Goal: Task Accomplishment & Management: Complete application form

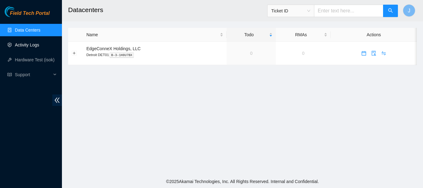
click at [28, 45] on link "Activity Logs" at bounding box center [27, 44] width 24 height 5
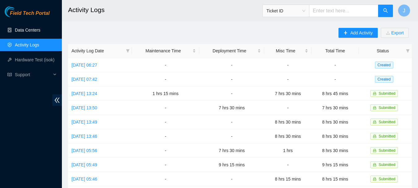
click at [28, 28] on link "Data Centers" at bounding box center [27, 30] width 25 height 5
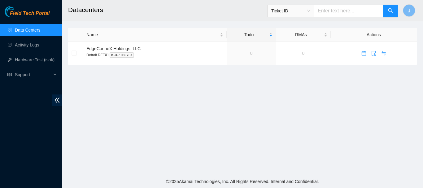
click at [28, 28] on link "Data Centers" at bounding box center [27, 30] width 25 height 5
click at [26, 45] on link "Activity Logs" at bounding box center [27, 44] width 24 height 5
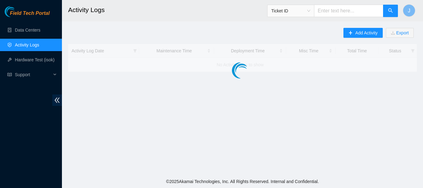
click at [26, 45] on link "Activity Logs" at bounding box center [27, 44] width 24 height 5
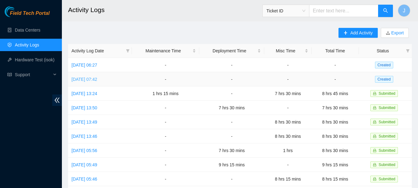
click at [90, 80] on link "[DATE] 07:42" at bounding box center [84, 79] width 26 height 5
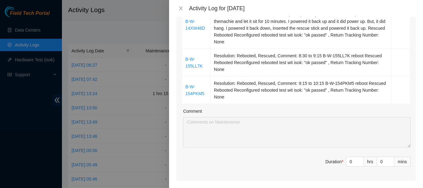
scroll to position [193, 0]
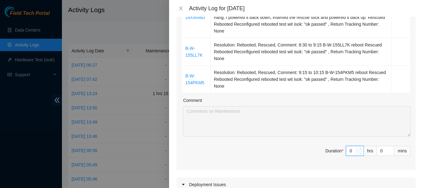
drag, startPoint x: 349, startPoint y: 149, endPoint x: 335, endPoint y: 148, distance: 14.6
click at [335, 148] on span "Duration * 0 hrs 0 mins" at bounding box center [295, 154] width 229 height 17
type input "3"
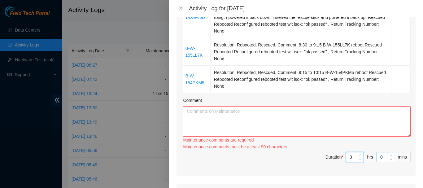
type input "3"
drag, startPoint x: 379, startPoint y: 157, endPoint x: 368, endPoint y: 159, distance: 10.7
click at [368, 159] on span "Duration * 3 hrs 0 mins" at bounding box center [295, 160] width 229 height 17
type input "3"
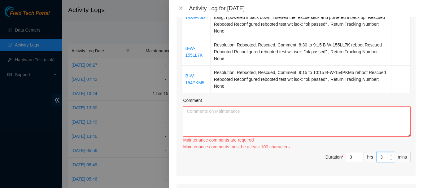
type input "30"
click at [316, 116] on textarea "Comment" at bounding box center [296, 121] width 227 height 30
paste textarea "Fix Labeling Cable management (remove old cable and dress out new cabling) 5:30…"
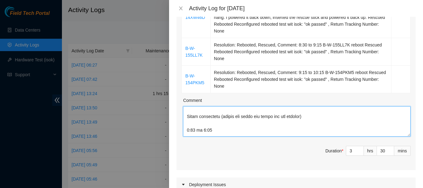
scroll to position [2, 0]
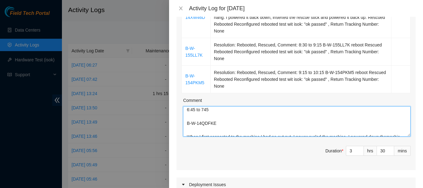
type textarea "6:45 to 745 B-W-14QDFKE When I first connected to the machine I had no out put.…"
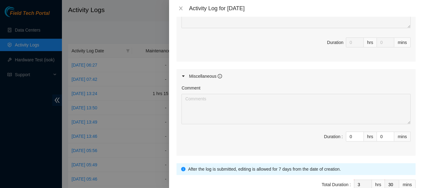
scroll to position [462, 0]
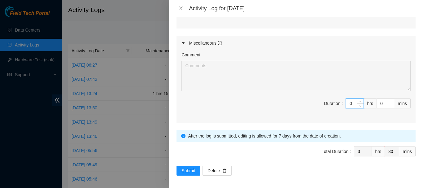
drag, startPoint x: 351, startPoint y: 102, endPoint x: 334, endPoint y: 103, distance: 16.8
click at [334, 103] on span "Duration : 0 hrs 0 mins" at bounding box center [295, 106] width 229 height 17
type input "5"
type input "8"
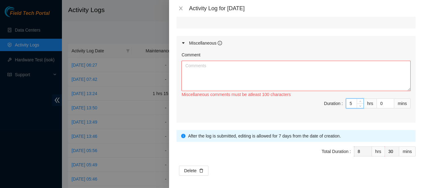
type input "5"
click at [348, 78] on textarea "Comment" at bounding box center [295, 76] width 229 height 30
paste textarea "Fix Labeling Cable management (remove old cable and dress out new cabling) 5:30…"
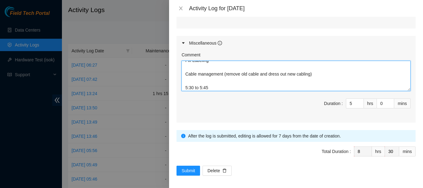
scroll to position [2, 0]
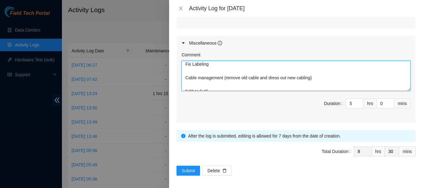
type textarea "Fix Labeling Cable management (remove old cable and dress out new cabling) 5:30…"
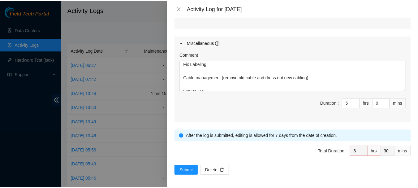
scroll to position [465, 0]
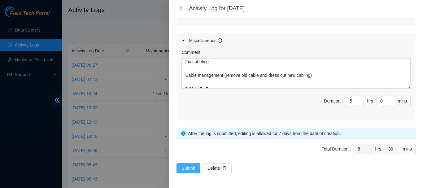
click at [186, 165] on span "Submit" at bounding box center [188, 168] width 14 height 7
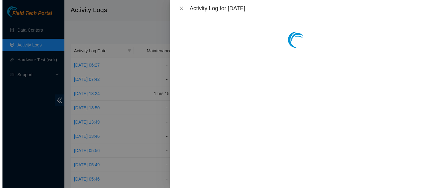
scroll to position [0, 0]
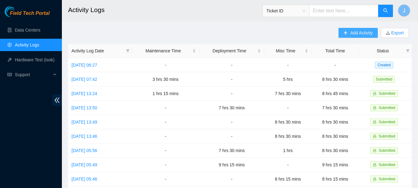
click at [360, 33] on span "Add Activity" at bounding box center [361, 32] width 22 height 7
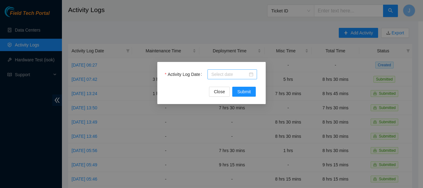
click at [251, 74] on div at bounding box center [232, 74] width 42 height 7
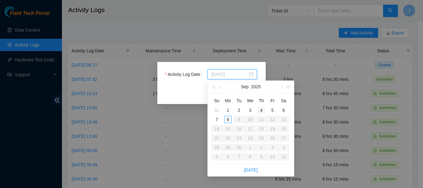
type input "[DATE]"
click at [262, 110] on div "4" at bounding box center [260, 109] width 7 height 7
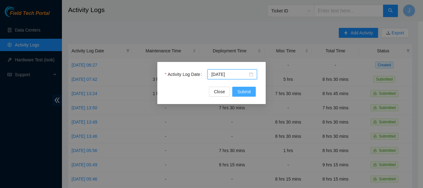
click at [242, 91] on span "Submit" at bounding box center [244, 91] width 14 height 7
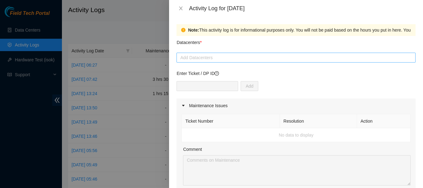
click at [339, 58] on div at bounding box center [296, 57] width 236 height 7
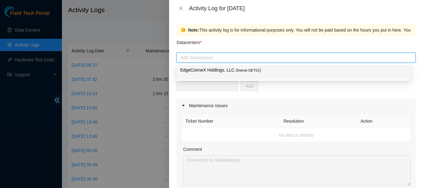
click at [253, 69] on span "( Detroit DET01" at bounding box center [248, 70] width 24 height 4
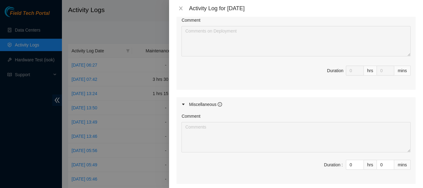
scroll to position [264, 0]
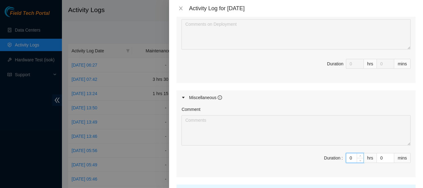
drag, startPoint x: 350, startPoint y: 157, endPoint x: 339, endPoint y: 154, distance: 11.0
click at [339, 154] on span "Duration : 0 hrs 0 mins" at bounding box center [295, 161] width 229 height 17
type input "9"
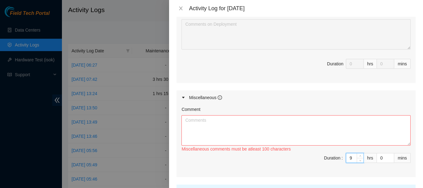
type input "9"
click at [311, 123] on textarea "Comment" at bounding box center [295, 130] width 229 height 30
paste textarea "Fix Labeling Cable management (remove old cable and dress out new cabling) 5:00…"
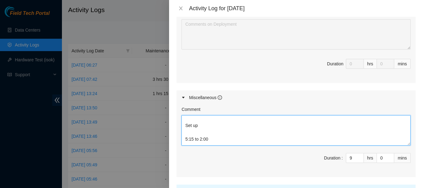
scroll to position [2, 0]
type textarea "Fix Labeling Cable management (remove old cable and dress out new cabling) 5:00…"
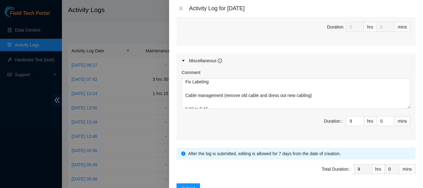
scroll to position [321, 0]
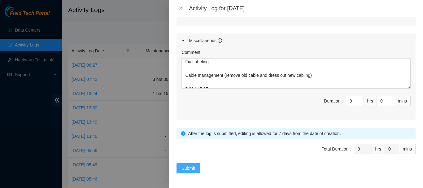
click at [191, 167] on span "Submit" at bounding box center [188, 168] width 14 height 7
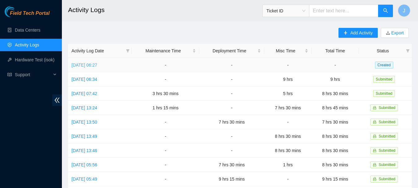
click at [90, 64] on link "[DATE] 06:27" at bounding box center [84, 65] width 26 height 5
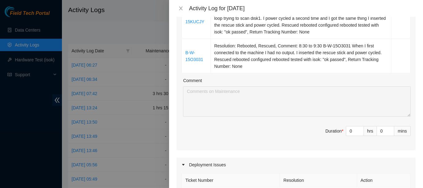
scroll to position [223, 0]
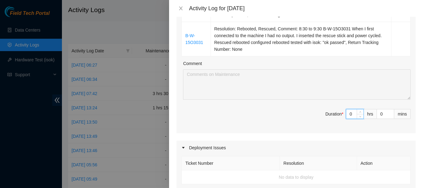
drag, startPoint x: 350, startPoint y: 115, endPoint x: 330, endPoint y: 118, distance: 20.4
click at [330, 118] on span "Duration * 0 hrs 0 mins" at bounding box center [295, 117] width 229 height 17
type input "3"
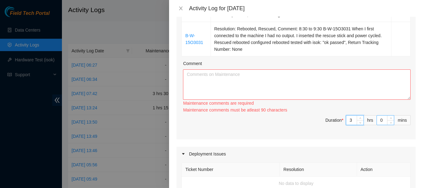
type input "3"
drag, startPoint x: 380, startPoint y: 120, endPoint x: 348, endPoint y: 105, distance: 34.5
click at [370, 120] on span "Duration * 3 hrs 0 mins" at bounding box center [295, 123] width 229 height 17
type input "3"
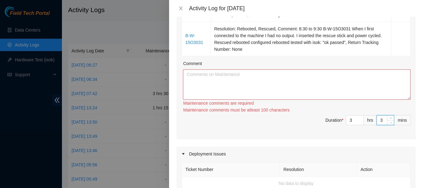
type input "30"
click at [327, 80] on textarea "Comment" at bounding box center [296, 84] width 227 height 30
paste textarea "Fix Labeling Cable management (remove old cable and dress out new cabling) 4:30…"
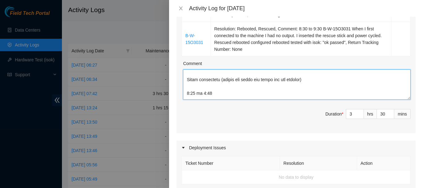
scroll to position [2, 0]
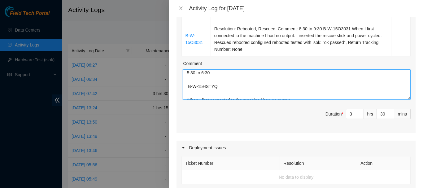
type textarea "5:30 to 6:30 B-W-15HSTYQ When I first connected to the machine I had no output.…"
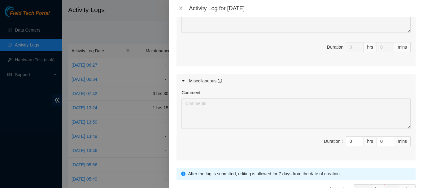
scroll to position [421, 0]
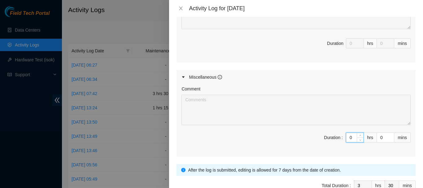
drag, startPoint x: 348, startPoint y: 137, endPoint x: 334, endPoint y: 139, distance: 14.4
click at [334, 139] on span "Duration : 0 hrs 0 mins" at bounding box center [295, 140] width 229 height 17
type input "4"
type input "7"
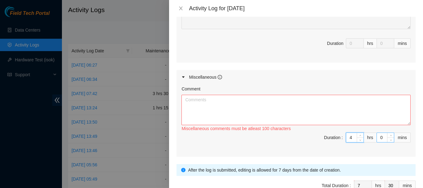
type input "4"
drag, startPoint x: 379, startPoint y: 135, endPoint x: 359, endPoint y: 142, distance: 21.7
click at [359, 142] on span "Duration : 4 hrs 0 mins" at bounding box center [295, 140] width 229 height 17
type input "3"
type input "33"
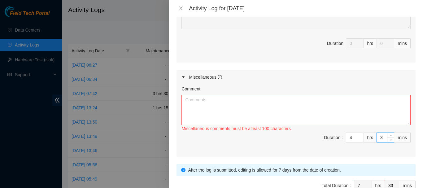
type input "30"
type input "8"
type input "0"
type input "30"
click at [286, 147] on span "Duration : 4 hrs 30 mins" at bounding box center [295, 140] width 229 height 17
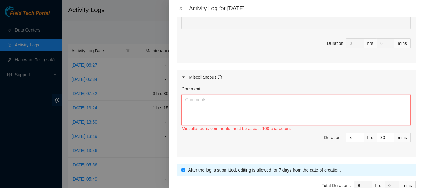
click at [199, 105] on textarea "Comment" at bounding box center [295, 110] width 229 height 30
paste textarea "Fix Labeling Cable management (remove old cable and dress out new cabling) 4:30…"
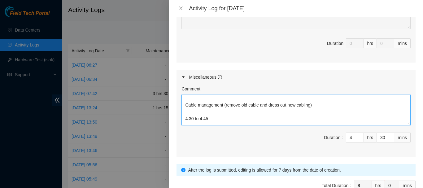
scroll to position [2, 0]
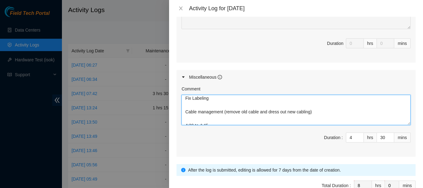
type textarea "Fix Labeling Cable management (remove old cable and dress out new cabling) 4:30…"
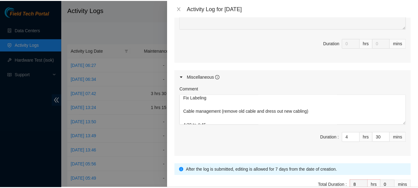
scroll to position [458, 0]
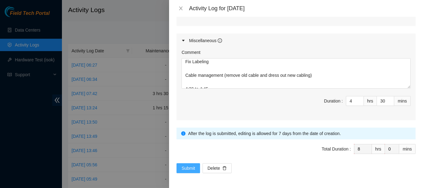
click at [187, 166] on span "Submit" at bounding box center [188, 168] width 14 height 7
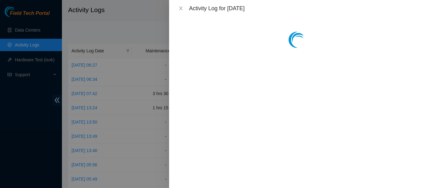
scroll to position [0, 0]
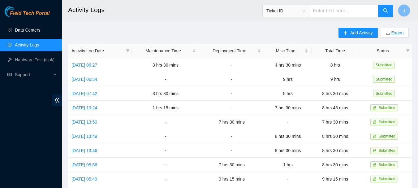
click at [26, 29] on link "Data Centers" at bounding box center [27, 30] width 25 height 5
